Goal: Information Seeking & Learning: Learn about a topic

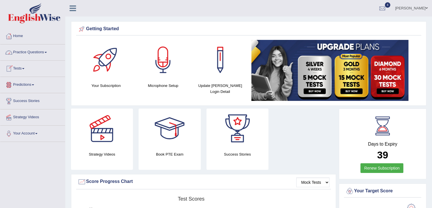
click at [48, 50] on link "Practice Questions" at bounding box center [32, 51] width 65 height 14
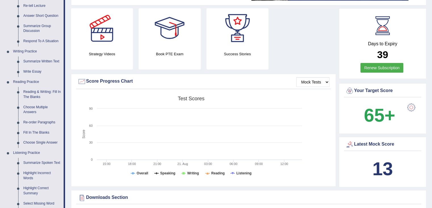
scroll to position [115, 0]
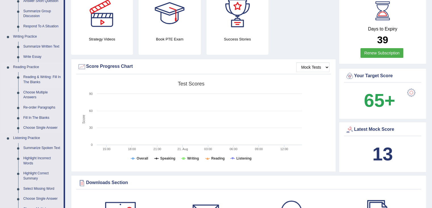
click at [29, 82] on link "Reading & Writing: Fill In The Blanks" at bounding box center [42, 79] width 43 height 15
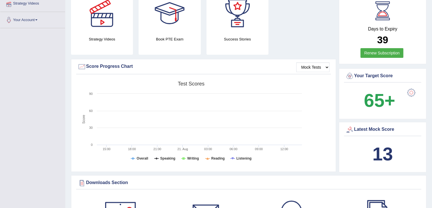
scroll to position [125, 0]
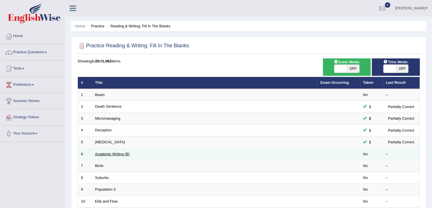
click at [106, 152] on link "Academic Writing (B)" at bounding box center [112, 154] width 35 height 4
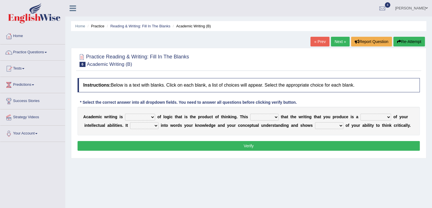
click at [98, 123] on b "c" at bounding box center [97, 125] width 2 height 5
click at [151, 115] on select "expectation entitlement expression exchange" at bounding box center [140, 116] width 30 height 7
click at [269, 115] on select "means questions stipulates answers" at bounding box center [264, 116] width 28 height 7
click at [383, 116] on select "redundancy mission credit reflection" at bounding box center [376, 116] width 31 height 7
click at [319, 178] on div "Home Practice Reading & Writing: Fill In The Blanks Academic Writing (B) « Prev…" at bounding box center [248, 142] width 367 height 284
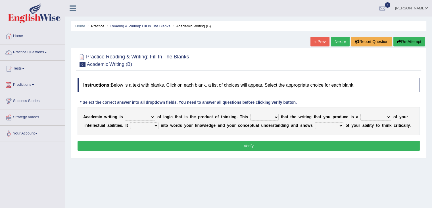
click at [153, 127] on select "enriches shows allows puts" at bounding box center [144, 125] width 28 height 7
click at [336, 124] on select "hassle excuse capacity evidence" at bounding box center [329, 125] width 28 height 7
click at [152, 117] on select "expectation entitlement expression exchange" at bounding box center [140, 116] width 30 height 7
select select "entitlement"
click at [125, 113] on select "expectation entitlement expression exchange" at bounding box center [140, 116] width 30 height 7
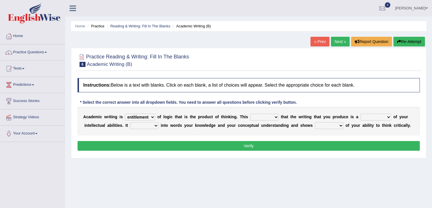
click at [275, 118] on select "means questions stipulates answers" at bounding box center [264, 116] width 28 height 7
click at [379, 113] on select "redundancy mission credit reflection" at bounding box center [376, 116] width 31 height 7
click at [264, 116] on select "means questions stipulates answers" at bounding box center [264, 116] width 28 height 7
select select "answers"
click at [250, 113] on select "means questions stipulates answers" at bounding box center [264, 116] width 28 height 7
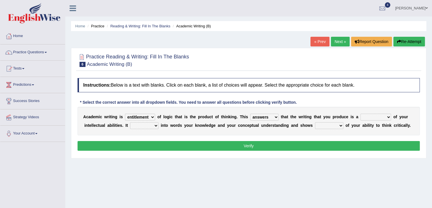
click at [379, 117] on select "redundancy mission credit reflection" at bounding box center [376, 116] width 31 height 7
select select "reflection"
click at [361, 113] on select "redundancy mission credit reflection" at bounding box center [376, 116] width 31 height 7
click at [148, 124] on select "enriches shows allows puts" at bounding box center [144, 125] width 28 height 7
select select "enriches"
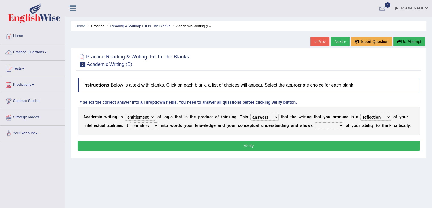
click at [130, 122] on select "enriches shows allows puts" at bounding box center [144, 125] width 28 height 7
click at [336, 123] on select "hassle excuse capacity evidence" at bounding box center [329, 125] width 28 height 7
select select "hassle"
click at [315, 122] on select "hassle excuse capacity evidence" at bounding box center [329, 125] width 28 height 7
click at [328, 145] on button "Verify" at bounding box center [249, 146] width 343 height 10
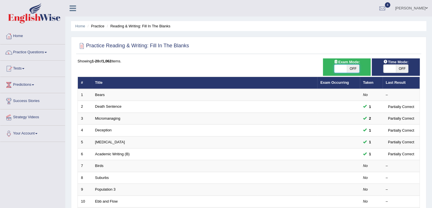
click at [345, 70] on span at bounding box center [341, 69] width 13 height 8
click at [353, 69] on span "OFF" at bounding box center [353, 69] width 13 height 8
checkbox input "true"
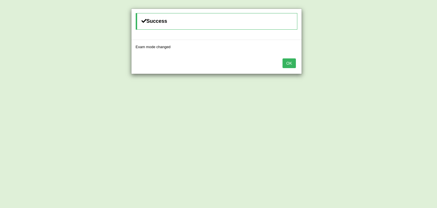
click at [287, 64] on button "OK" at bounding box center [288, 63] width 13 height 10
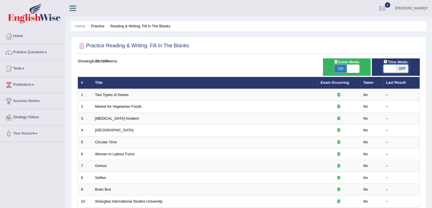
click at [392, 67] on span at bounding box center [390, 69] width 13 height 8
checkbox input "true"
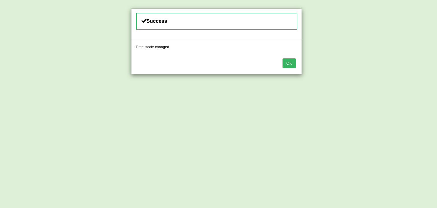
click at [287, 64] on button "OK" at bounding box center [288, 63] width 13 height 10
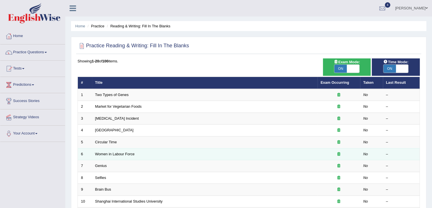
click at [111, 155] on td "Women in Labour Force" at bounding box center [205, 154] width 226 height 12
click at [108, 152] on link "Women in Labour Force" at bounding box center [115, 154] width 40 height 4
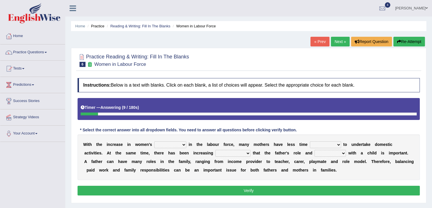
click at [183, 145] on select "attendance substitution participation definition" at bounding box center [170, 144] width 32 height 7
select select "participation"
click at [154, 141] on select "attendance substitution participation definition" at bounding box center [170, 144] width 32 height 7
click at [328, 142] on select "available related consumable useful" at bounding box center [325, 144] width 31 height 7
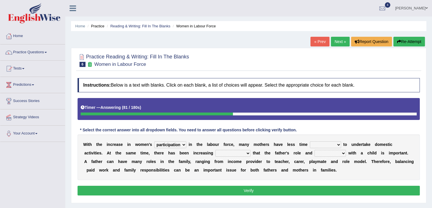
select select "related"
click at [310, 141] on select "available related consumable useful" at bounding box center [325, 144] width 31 height 7
click at [243, 154] on select "recognition discrimination resolution recreation" at bounding box center [233, 153] width 35 height 7
click at [329, 154] on select "scholarship realtionship worship employment" at bounding box center [331, 153] width 32 height 7
select select "realtionship"
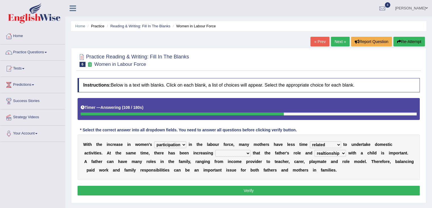
click at [315, 150] on select "scholarship realtionship worship employment" at bounding box center [331, 153] width 32 height 7
click at [338, 150] on select "scholarship realtionship worship employment" at bounding box center [331, 153] width 32 height 7
click at [315, 150] on select "scholarship realtionship worship employment" at bounding box center [331, 153] width 32 height 7
click at [246, 154] on select "recognition discrimination resolution recreation" at bounding box center [233, 153] width 35 height 7
select select "recognition"
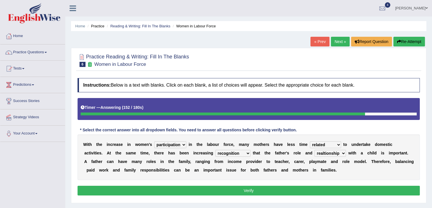
click at [216, 150] on select "recognition discrimination resolution recreation" at bounding box center [233, 153] width 35 height 7
click at [232, 187] on button "Verify" at bounding box center [249, 190] width 343 height 10
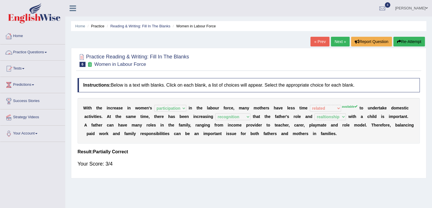
click at [45, 51] on link "Practice Questions" at bounding box center [32, 51] width 65 height 14
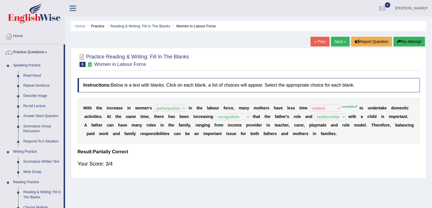
click at [339, 41] on link "Next »" at bounding box center [340, 42] width 19 height 10
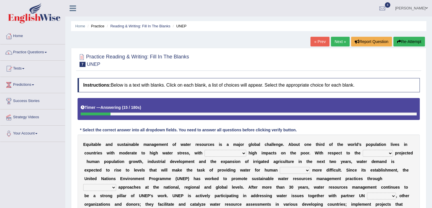
click at [239, 151] on select "proportionately disproportionaley largely evenly" at bounding box center [226, 153] width 42 height 7
click at [386, 153] on select "substitute reactionary sustenance current" at bounding box center [378, 153] width 30 height 7
click at [240, 150] on select "proportionately disproportionaley largely evenly" at bounding box center [226, 153] width 42 height 7
select select "proportionately"
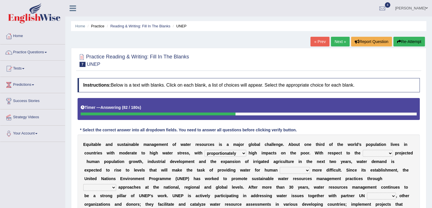
click at [205, 150] on select "proportionately disproportionaley largely evenly" at bounding box center [226, 153] width 42 height 7
click at [284, 168] on select "sustenance substitute substance sustainable" at bounding box center [295, 170] width 30 height 7
select select "substance"
click at [280, 167] on select "sustenance substitute substance sustainable" at bounding box center [295, 170] width 30 height 7
click at [377, 151] on select "substitute reactionary sustenance current" at bounding box center [378, 153] width 30 height 7
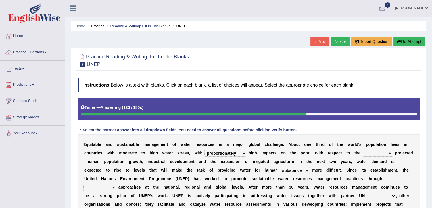
select select "current"
click at [363, 150] on select "substitute reactionary sustenance current" at bounding box center [378, 153] width 30 height 7
click at [382, 194] on select "sectors agencies factors segements" at bounding box center [381, 195] width 29 height 7
select select "sectors"
click at [367, 192] on select "sectors agencies factors segements" at bounding box center [381, 195] width 29 height 7
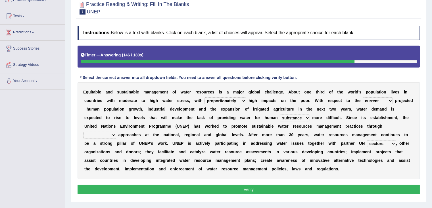
scroll to position [53, 0]
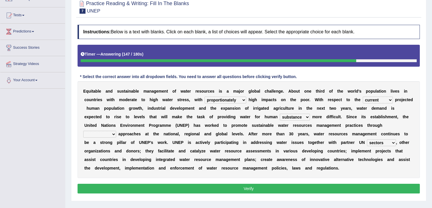
click at [367, 186] on button "Verify" at bounding box center [249, 188] width 343 height 10
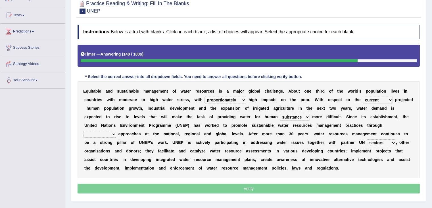
click at [367, 186] on p "Verify" at bounding box center [249, 188] width 343 height 10
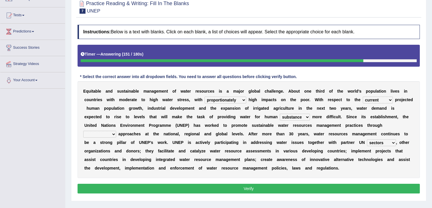
click at [111, 134] on select "opration cooperating collaborative collaborating" at bounding box center [99, 134] width 33 height 7
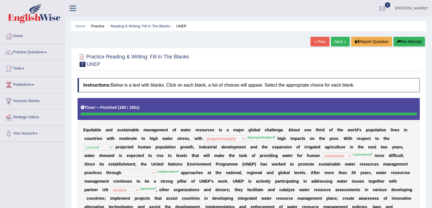
scroll to position [0, 0]
click at [22, 55] on link "Practice Questions" at bounding box center [32, 51] width 65 height 14
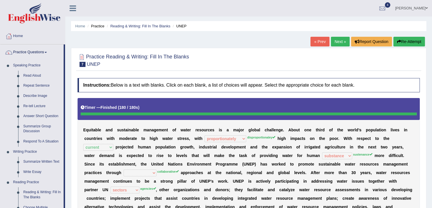
click at [337, 40] on link "Next »" at bounding box center [340, 42] width 19 height 10
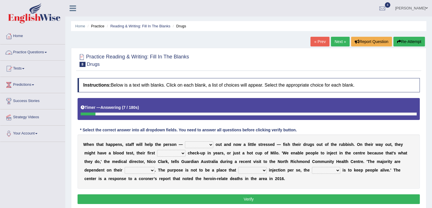
click at [40, 48] on link "Practice Questions" at bounding box center [32, 51] width 65 height 14
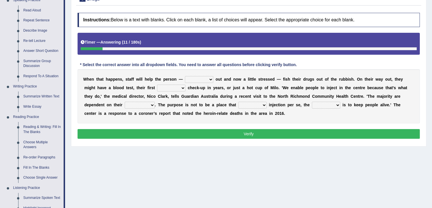
scroll to position [68, 0]
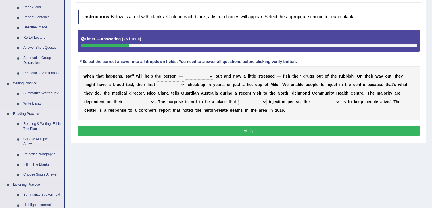
click at [46, 154] on link "Re-order Paragraphs" at bounding box center [42, 154] width 43 height 10
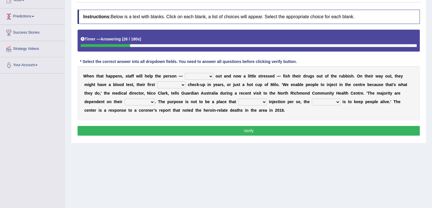
scroll to position [72, 0]
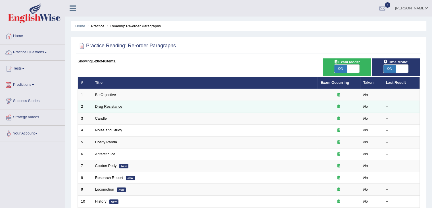
click at [110, 107] on link "Drug Resistance" at bounding box center [108, 106] width 27 height 4
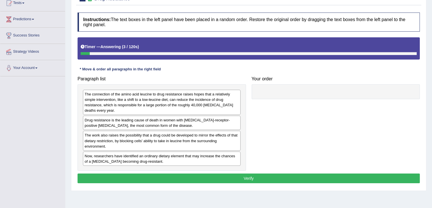
scroll to position [69, 0]
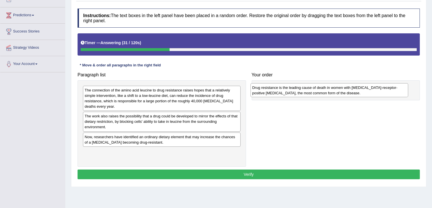
drag, startPoint x: 180, startPoint y: 115, endPoint x: 348, endPoint y: 86, distance: 171.0
click at [348, 86] on div "Drug resistance is the leading cause of death in women with [MEDICAL_DATA]-rece…" at bounding box center [330, 90] width 158 height 14
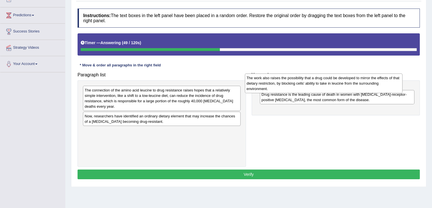
drag, startPoint x: 231, startPoint y: 118, endPoint x: 394, endPoint y: 80, distance: 166.5
click at [394, 80] on div "The work also raises the possibility that a drug could be developed to mirror t…" at bounding box center [324, 83] width 158 height 20
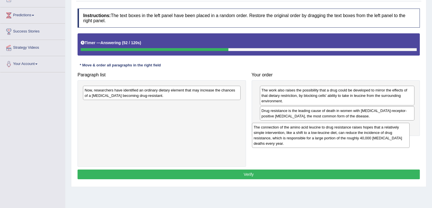
drag, startPoint x: 199, startPoint y: 103, endPoint x: 369, endPoint y: 140, distance: 174.0
click at [369, 140] on div "The connection of the amino acid leucine to drug resistance raises hopes that a…" at bounding box center [331, 135] width 158 height 25
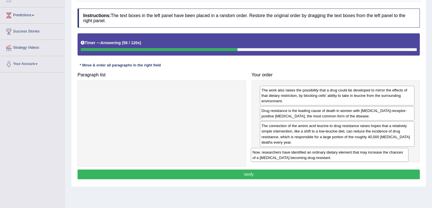
drag, startPoint x: 235, startPoint y: 96, endPoint x: 403, endPoint y: 158, distance: 179.1
click at [403, 158] on div "Now, researchers have identified an ordinary dietary element that may increase …" at bounding box center [330, 155] width 158 height 14
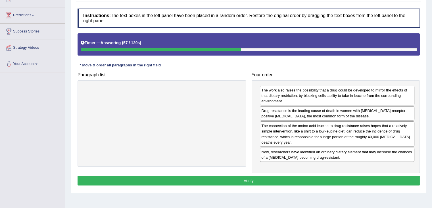
click at [384, 178] on button "Verify" at bounding box center [249, 180] width 343 height 10
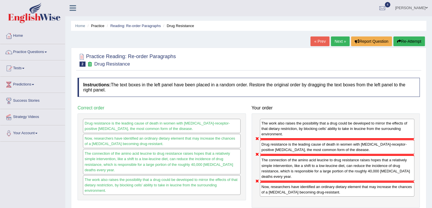
scroll to position [0, 0]
click at [339, 44] on link "Next »" at bounding box center [340, 42] width 19 height 10
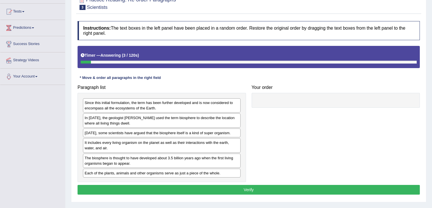
scroll to position [57, 0]
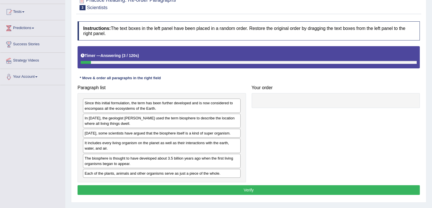
drag, startPoint x: 436, startPoint y: 101, endPoint x: 436, endPoint y: 138, distance: 37.2
click at [432, 138] on html "Toggle navigation Home Practice Questions Speaking Practice Read Aloud Repeat S…" at bounding box center [216, 47] width 432 height 208
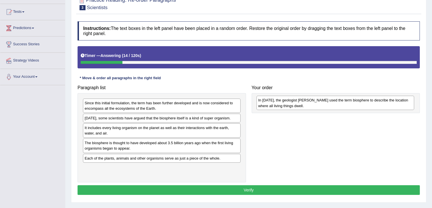
drag, startPoint x: 122, startPoint y: 121, endPoint x: 295, endPoint y: 103, distance: 173.7
click at [295, 103] on div "In [DATE], the geologist [PERSON_NAME] used the term biosphere to describe the …" at bounding box center [336, 103] width 158 height 14
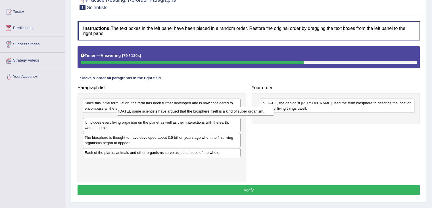
drag, startPoint x: 161, startPoint y: 118, endPoint x: 194, endPoint y: 112, distance: 34.5
click at [194, 112] on div "[DATE], some scientists have argued that the biosphere itself is a kind of supe…" at bounding box center [196, 111] width 158 height 9
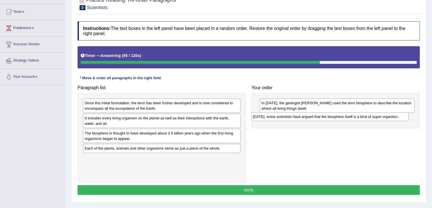
drag, startPoint x: 175, startPoint y: 115, endPoint x: 343, endPoint y: 114, distance: 168.3
click at [343, 114] on div "[DATE], some scientists have argued that the biosphere itself is a kind of supe…" at bounding box center [330, 116] width 158 height 9
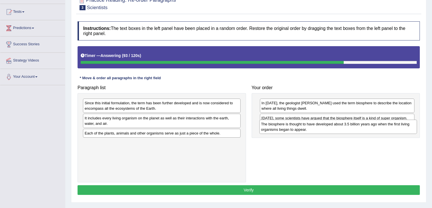
drag, startPoint x: 174, startPoint y: 141, endPoint x: 350, endPoint y: 132, distance: 176.8
click at [350, 132] on div "The biosphere is thought to have developed about 3.5 billion years ago when the…" at bounding box center [339, 126] width 158 height 14
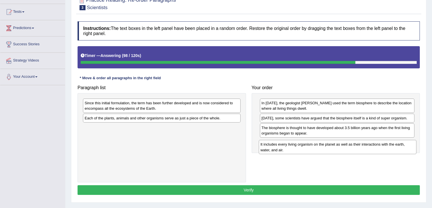
drag, startPoint x: 222, startPoint y: 120, endPoint x: 398, endPoint y: 147, distance: 178.0
click at [398, 147] on div "It includes every living organism on the planet as well as their interactions w…" at bounding box center [338, 147] width 158 height 14
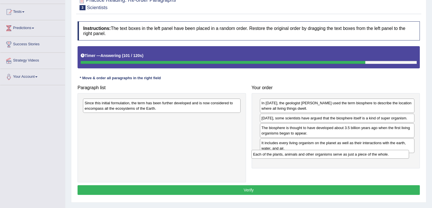
drag, startPoint x: 234, startPoint y: 114, endPoint x: 403, endPoint y: 150, distance: 172.8
click at [403, 150] on div "Each of the plants, animals and other organisms serve as just a piece of the wh…" at bounding box center [331, 154] width 158 height 9
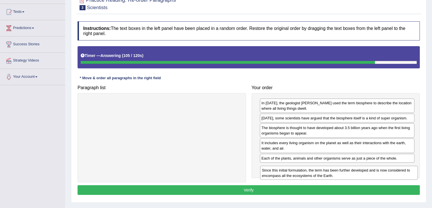
drag, startPoint x: 228, startPoint y: 100, endPoint x: 405, endPoint y: 167, distance: 189.6
click at [405, 167] on div "Since this initial formulation, the term has been further developed and is now …" at bounding box center [339, 172] width 158 height 14
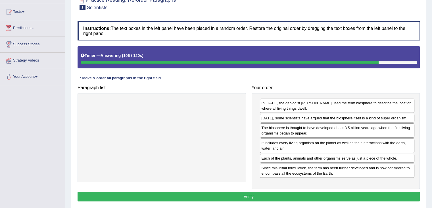
click at [386, 192] on button "Verify" at bounding box center [249, 196] width 343 height 10
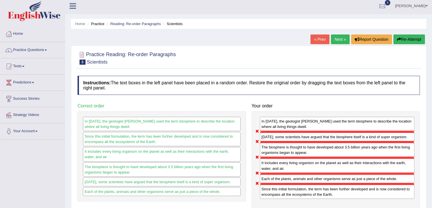
scroll to position [2, 0]
click at [38, 47] on link "Practice Questions" at bounding box center [32, 49] width 65 height 14
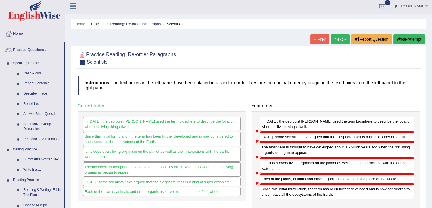
click at [43, 50] on link "Practice Questions" at bounding box center [31, 49] width 63 height 14
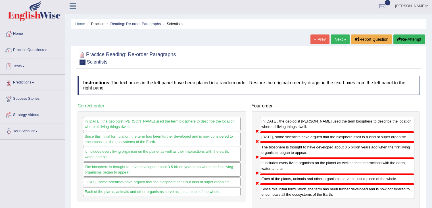
click at [23, 63] on link "Tests" at bounding box center [32, 65] width 65 height 14
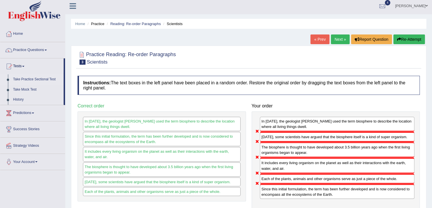
click at [38, 76] on link "Take Practice Sectional Test" at bounding box center [37, 79] width 53 height 10
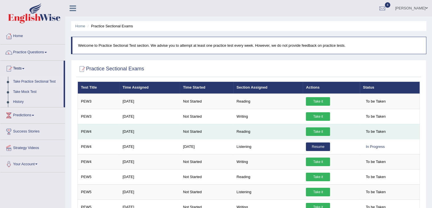
click at [315, 129] on link "Take it" at bounding box center [318, 131] width 24 height 9
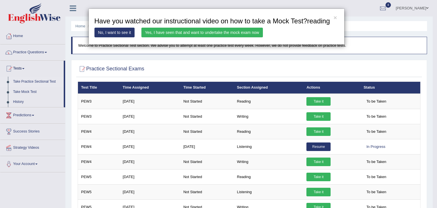
click at [168, 33] on link "Yes, I have seen that and want to undertake the mock exam now" at bounding box center [201, 33] width 121 height 10
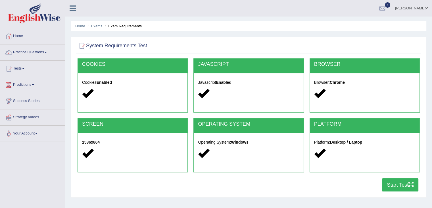
click at [395, 183] on button "Start Test" at bounding box center [400, 184] width 36 height 13
